Goal: Task Accomplishment & Management: Manage account settings

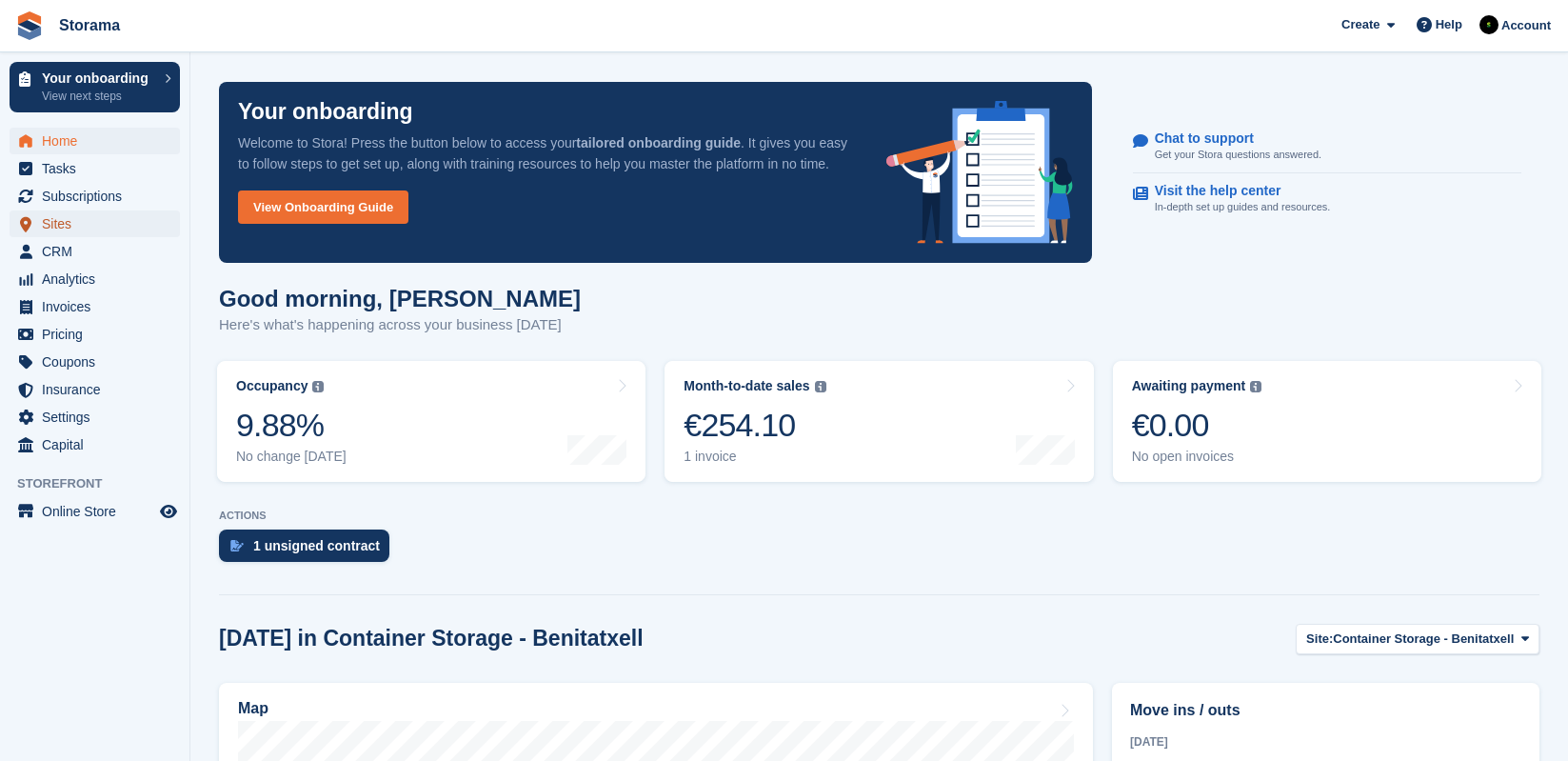
click at [64, 217] on span "Sites" at bounding box center [99, 223] width 114 height 27
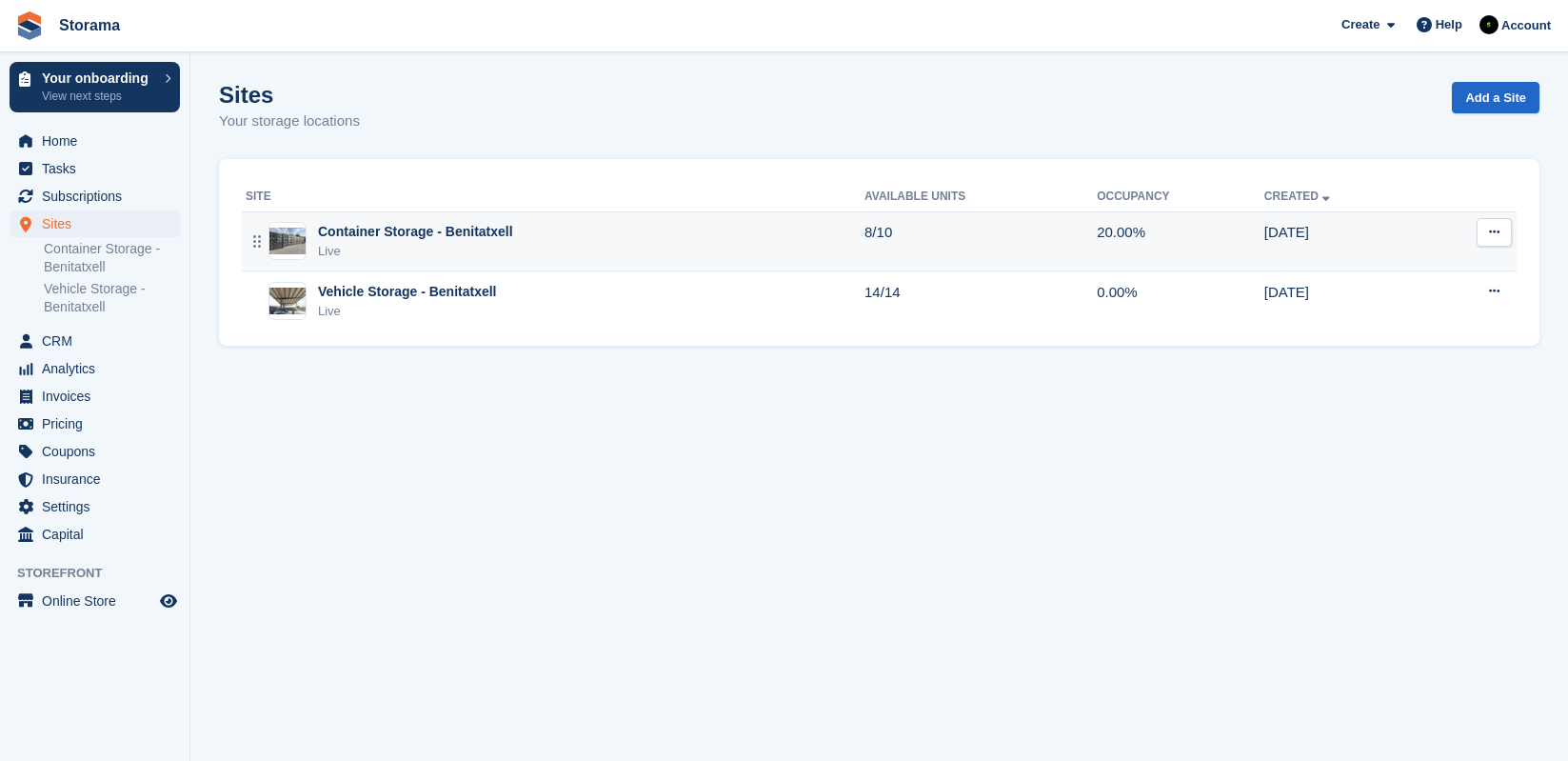
click at [458, 229] on div "Container Storage - Benitatxell" at bounding box center [415, 231] width 195 height 20
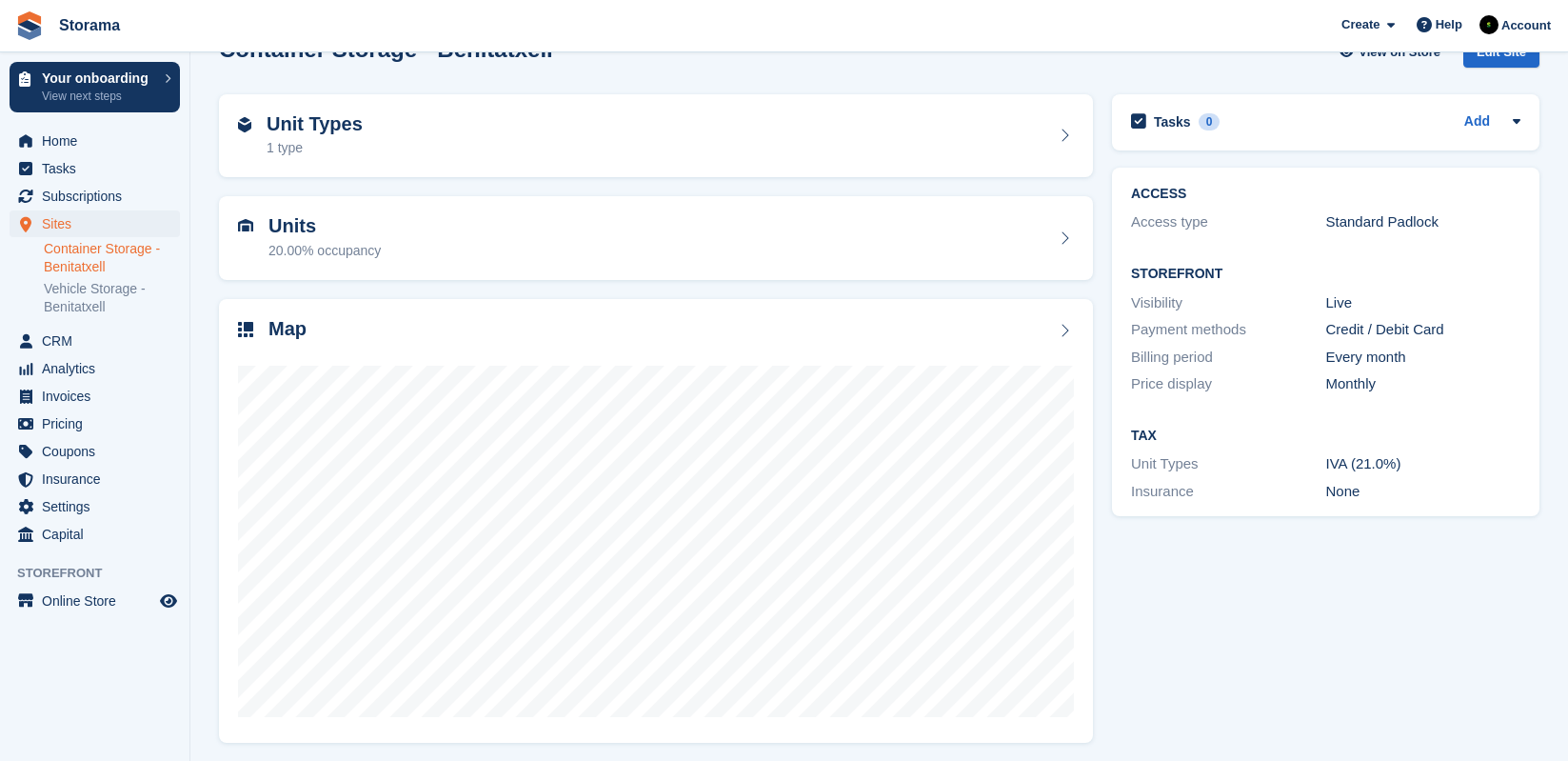
scroll to position [51, 0]
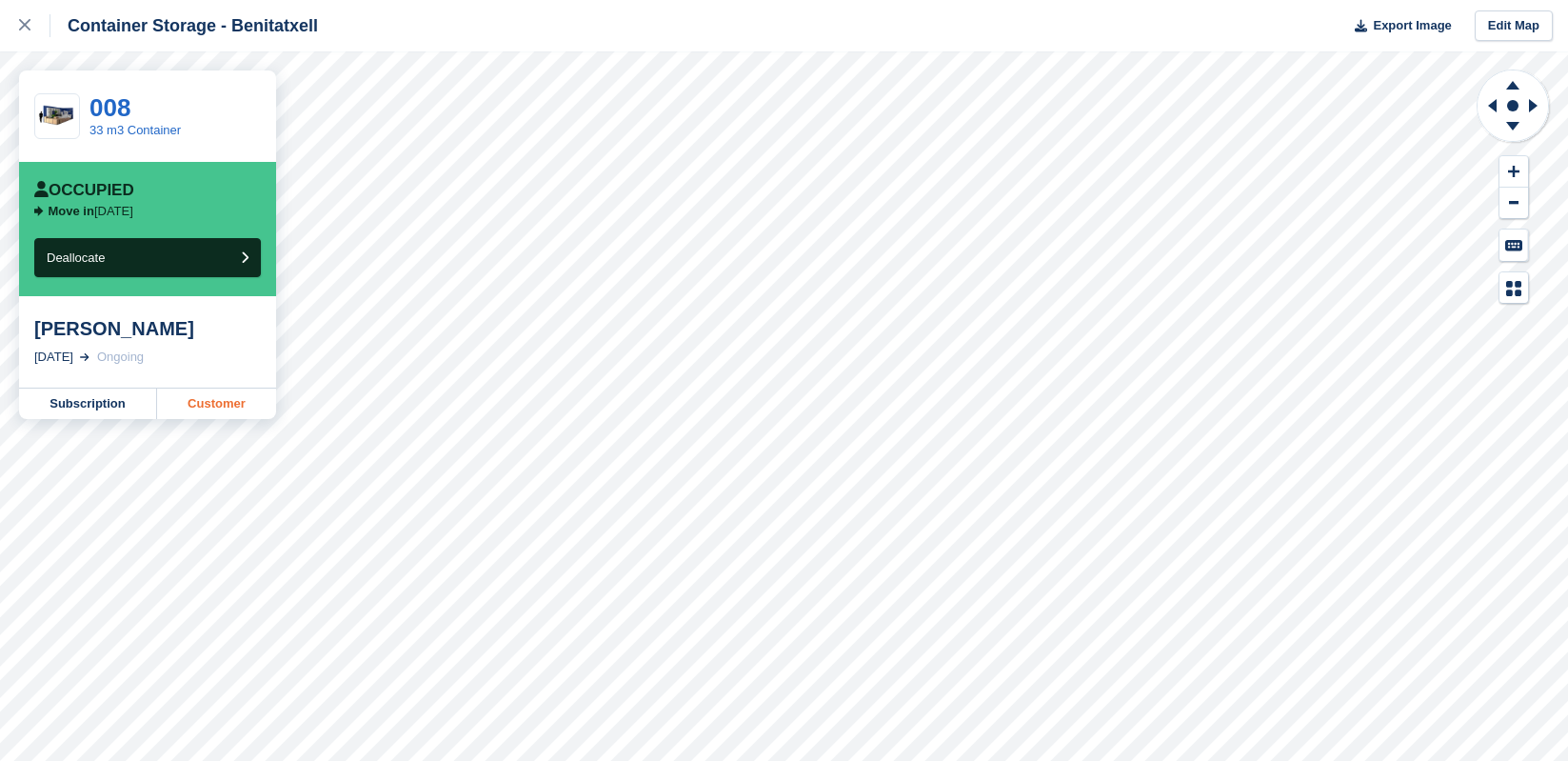
click at [210, 397] on link "Customer" at bounding box center [217, 404] width 119 height 31
click at [231, 411] on link "Customer" at bounding box center [217, 404] width 119 height 31
click at [27, 17] on div at bounding box center [34, 26] width 31 height 23
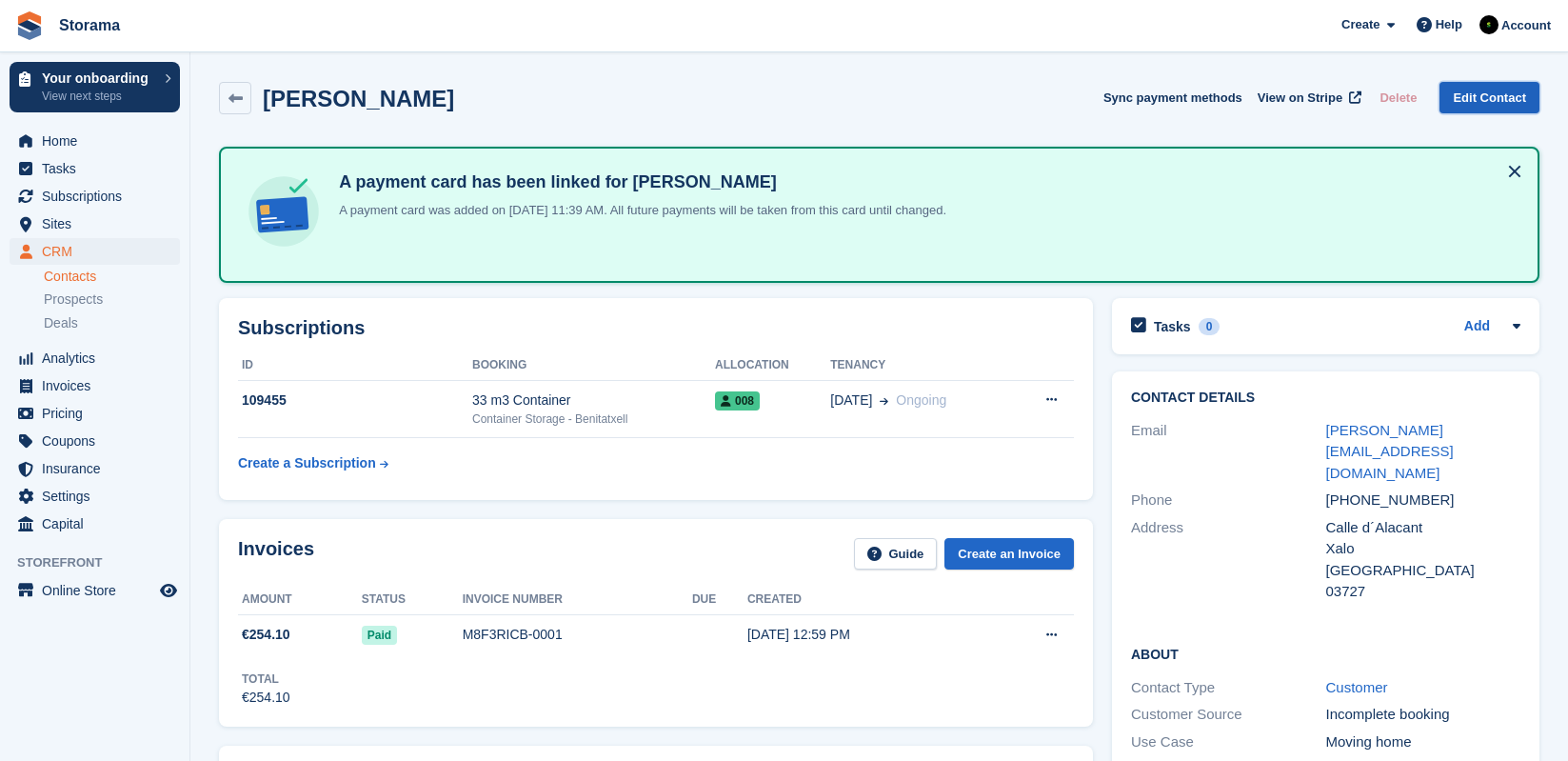
click at [1487, 85] on link "Edit Contact" at bounding box center [1489, 97] width 100 height 32
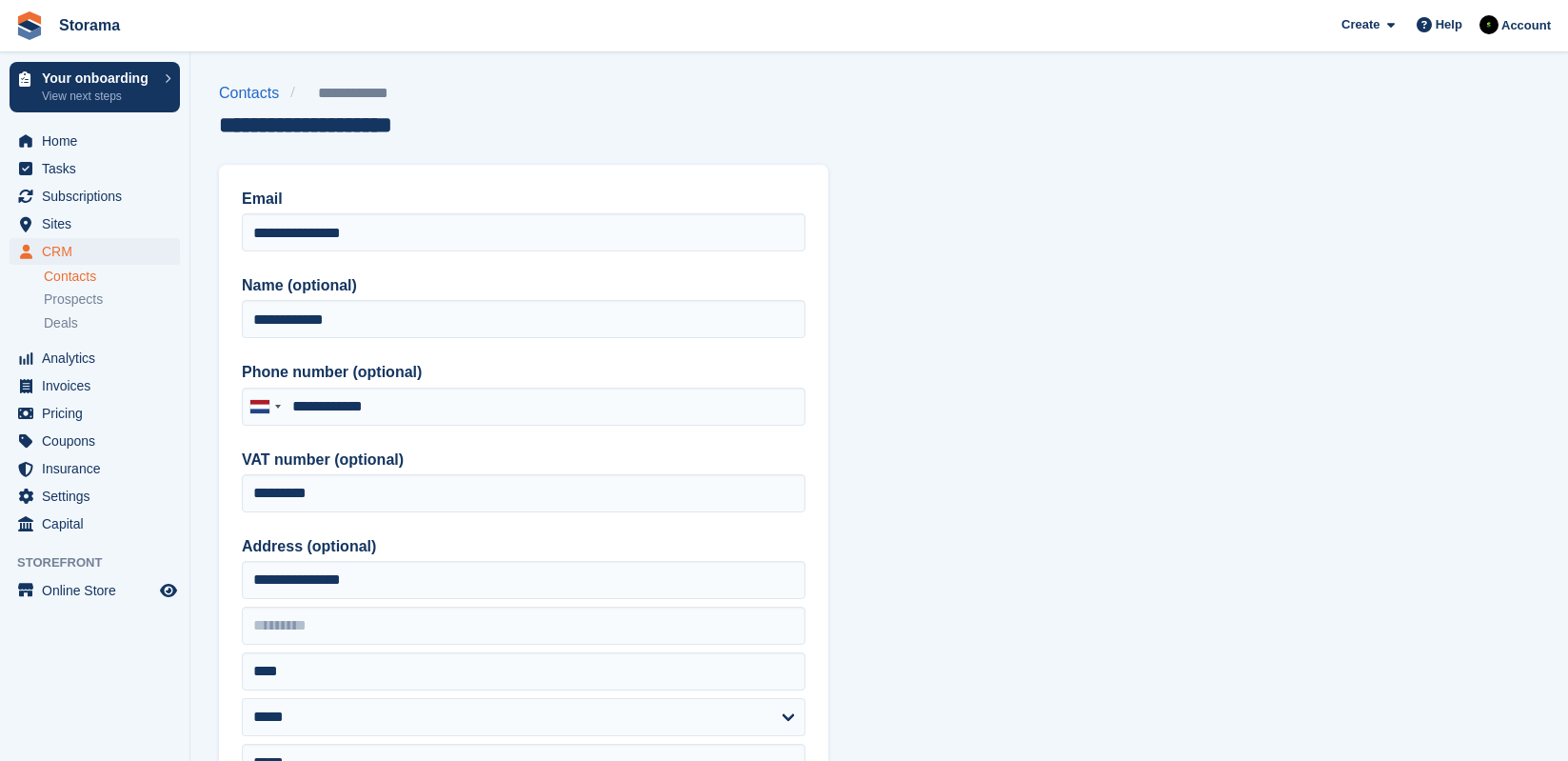
type input "**********"
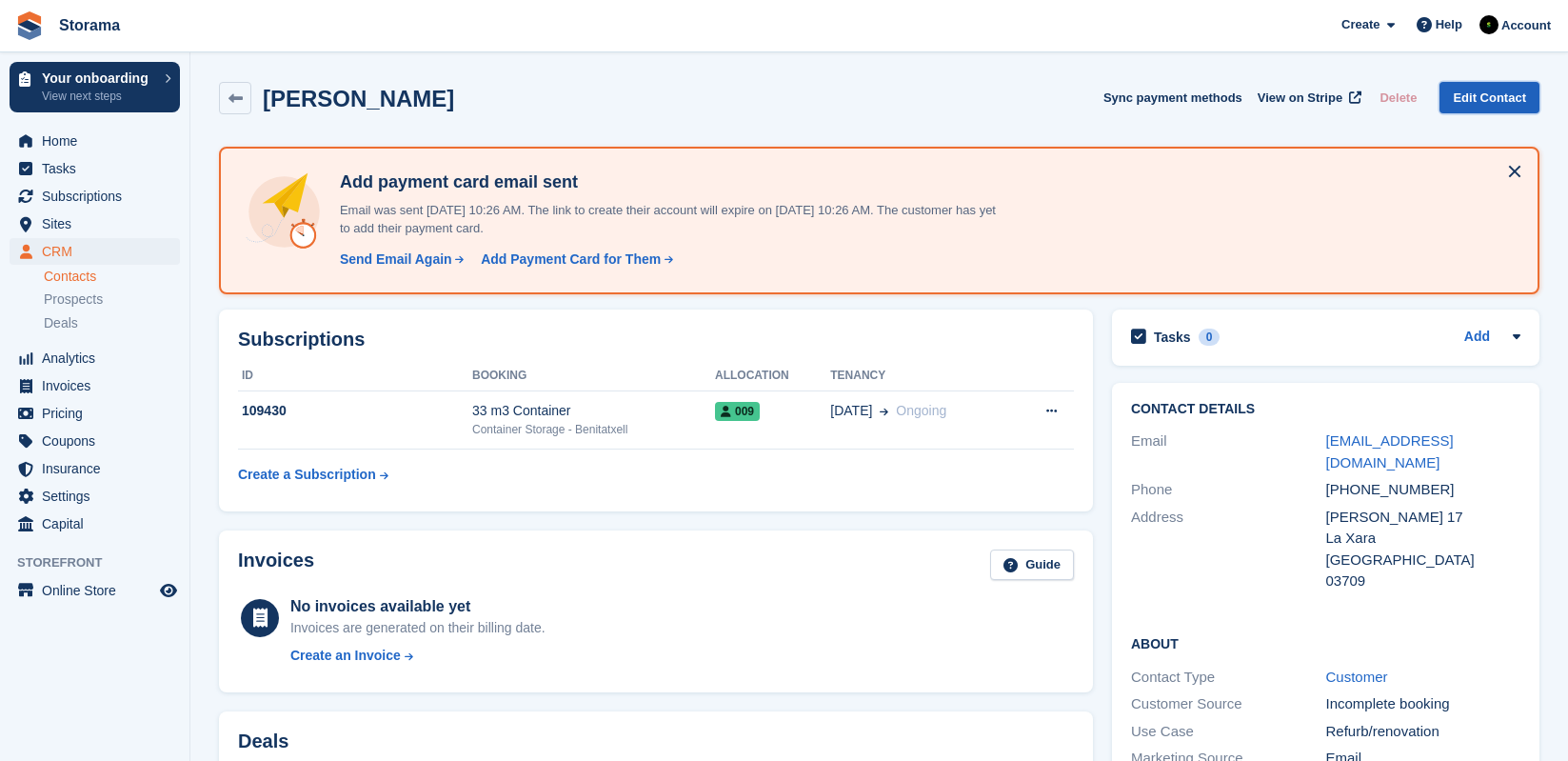
click at [1498, 94] on link "Edit Contact" at bounding box center [1489, 97] width 100 height 32
